Goal: Check status: Check status

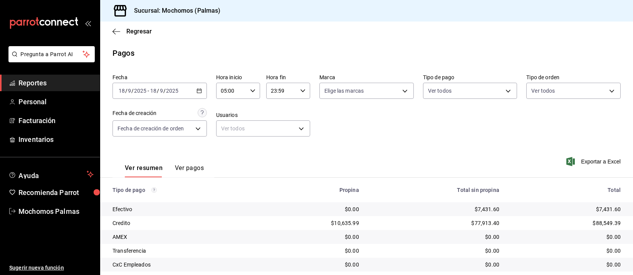
click at [409, 261] on div "$0.00" at bounding box center [435, 265] width 128 height 8
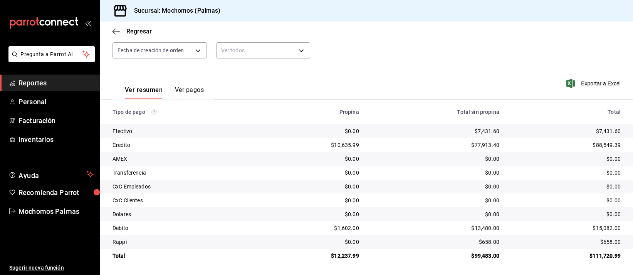
click at [410, 185] on div "$0.00" at bounding box center [435, 187] width 128 height 8
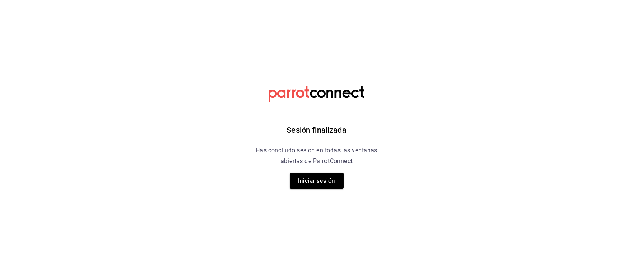
click at [459, 0] on html "Sesión finalizada Has concluido sesión en todas las ventanas abiertas de Parrot…" at bounding box center [316, 0] width 633 height 0
click at [306, 183] on button "Iniciar sesión" at bounding box center [317, 181] width 54 height 16
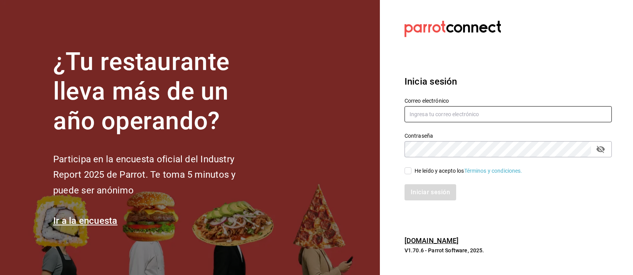
type input "mochomos.palmas@grupocosteno.com"
click at [407, 169] on input "He leído y acepto los Términos y condiciones." at bounding box center [407, 171] width 7 height 7
checkbox input "true"
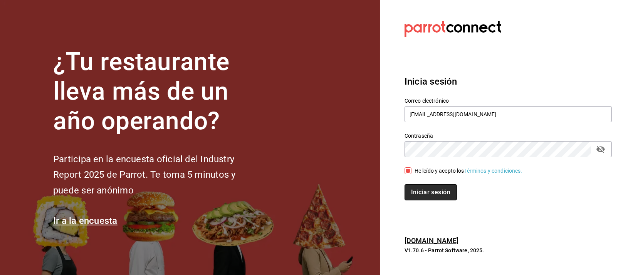
click at [411, 188] on button "Iniciar sesión" at bounding box center [430, 192] width 52 height 16
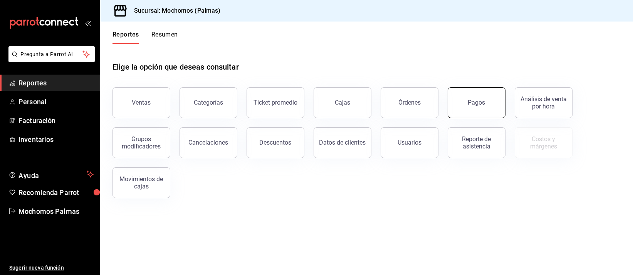
click at [478, 107] on button "Pagos" at bounding box center [477, 102] width 58 height 31
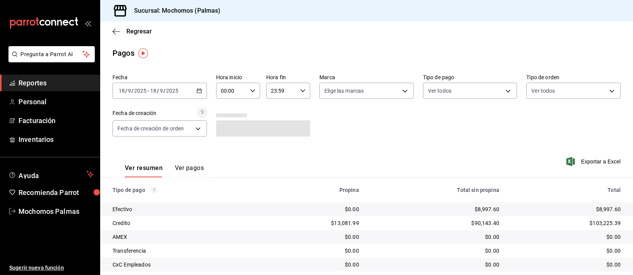
click at [199, 91] on \(Stroke\) "button" at bounding box center [199, 91] width 5 height 4
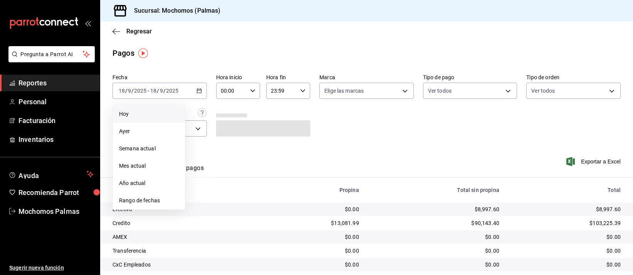
click at [126, 112] on span "Hoy" at bounding box center [149, 114] width 60 height 8
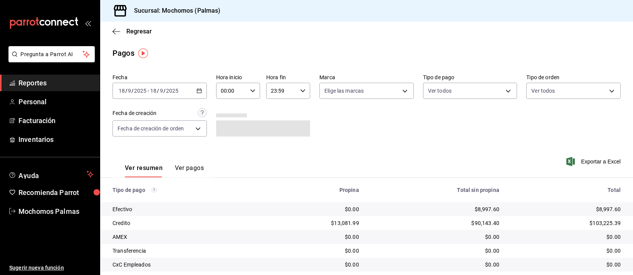
click at [250, 89] on icon "button" at bounding box center [252, 90] width 5 height 5
click at [225, 133] on span "04" at bounding box center [225, 136] width 9 height 6
type input "04:00"
click at [407, 128] on div at bounding box center [316, 137] width 633 height 275
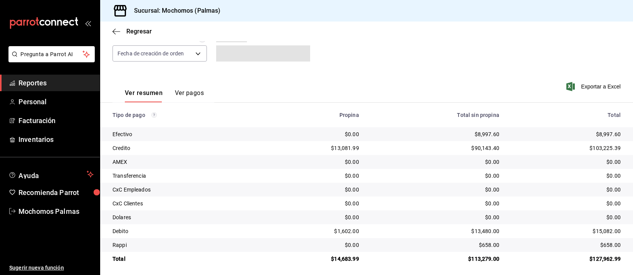
scroll to position [78, 0]
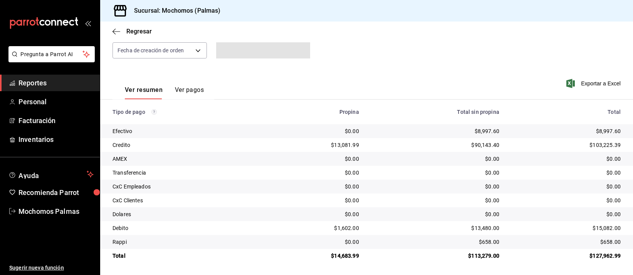
drag, startPoint x: 417, startPoint y: 181, endPoint x: 418, endPoint y: 192, distance: 10.5
click at [418, 192] on td "$0.00" at bounding box center [435, 187] width 140 height 14
click at [417, 202] on div "$0.00" at bounding box center [435, 201] width 128 height 8
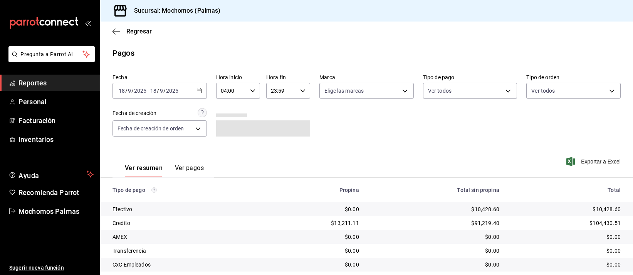
scroll to position [78, 0]
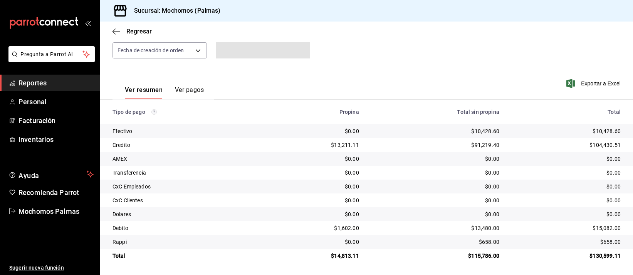
click at [436, 198] on div "$0.00" at bounding box center [435, 201] width 128 height 8
